Goal: Find specific page/section: Find specific page/section

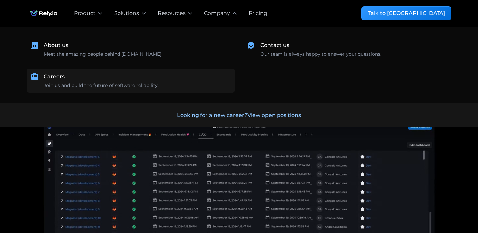
click at [53, 78] on div "Careers" at bounding box center [54, 77] width 21 height 8
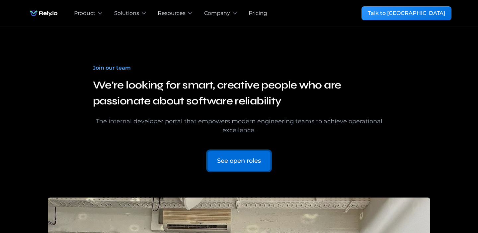
click at [245, 163] on div "See open roles" at bounding box center [239, 161] width 44 height 9
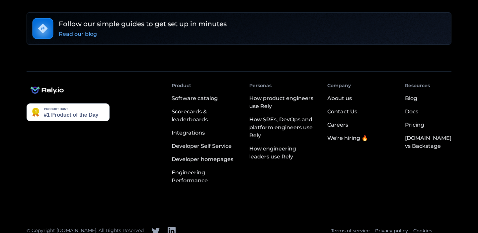
scroll to position [1806, 0]
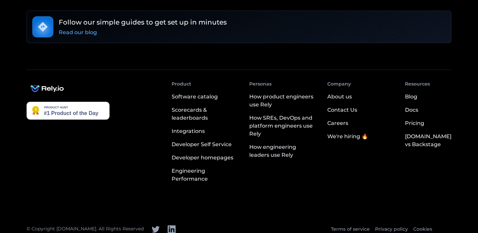
click at [348, 133] on div "We're hiring 🔥" at bounding box center [347, 137] width 41 height 8
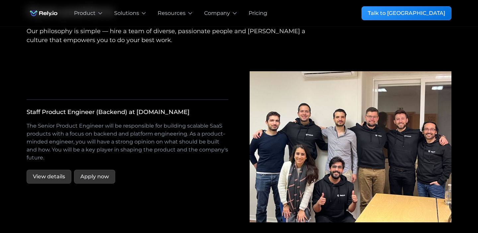
scroll to position [1189, 0]
